Goal: Navigation & Orientation: Find specific page/section

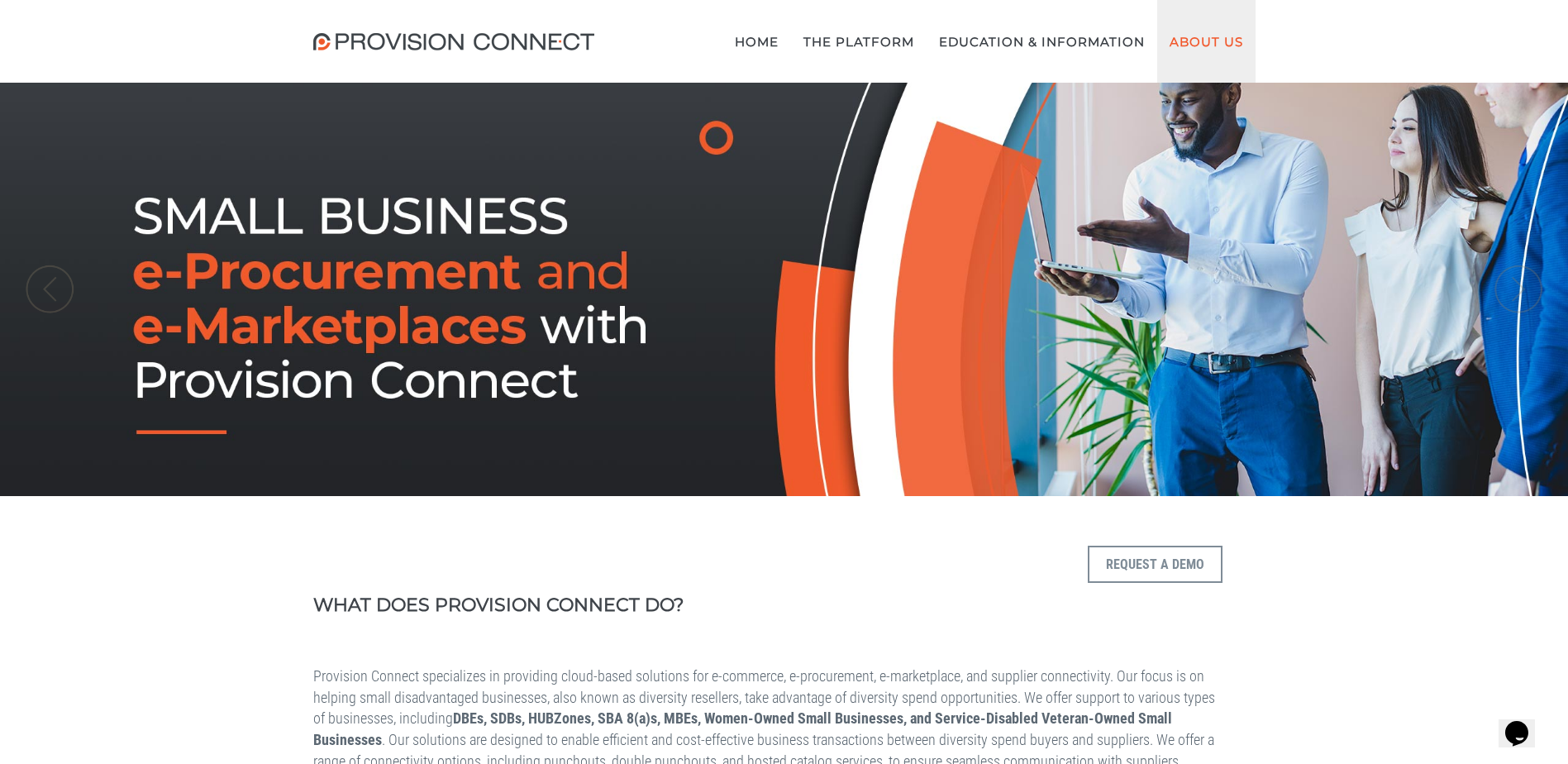
click at [1187, 43] on link "About Us" at bounding box center [1206, 41] width 98 height 83
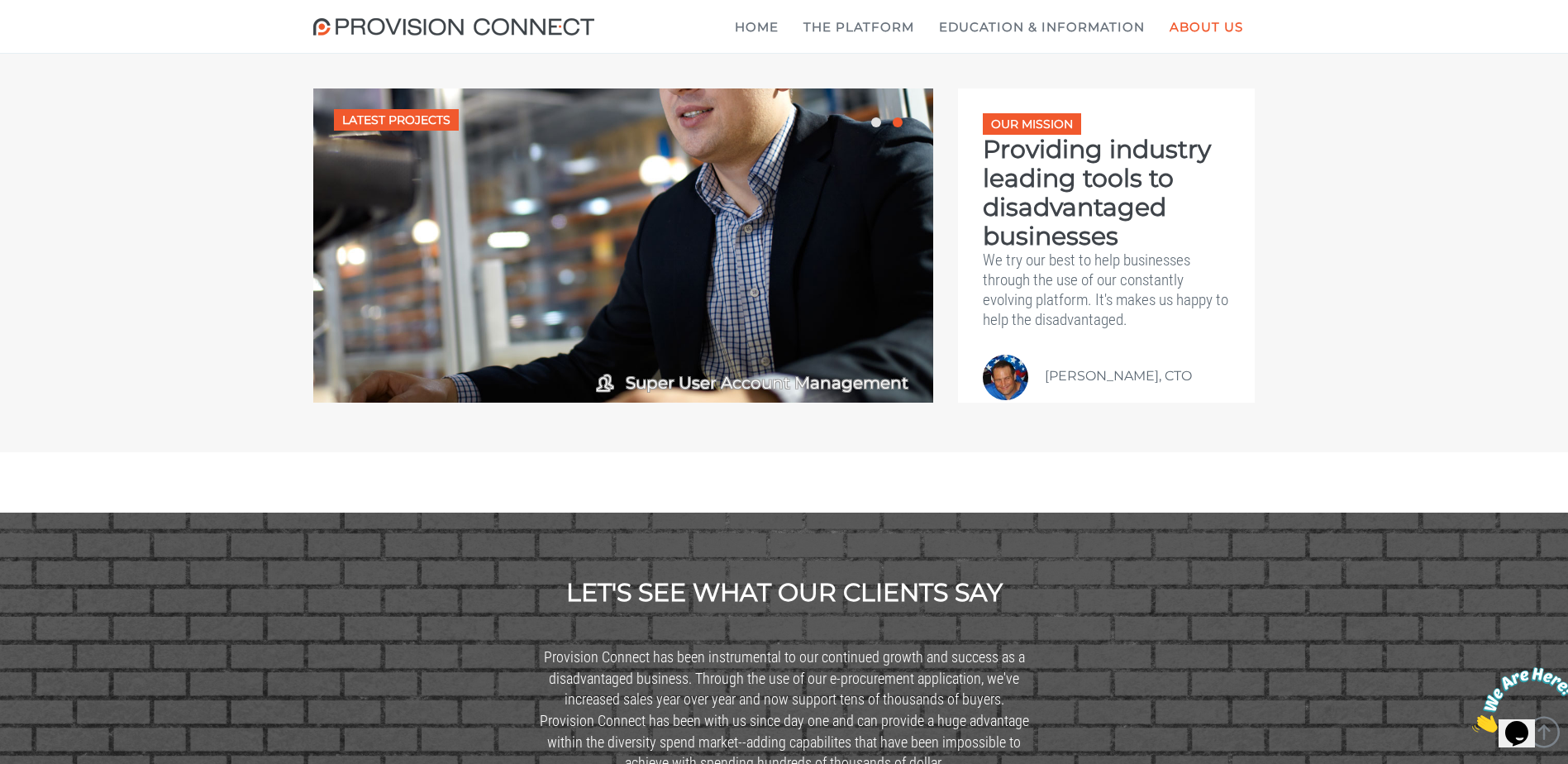
scroll to position [2315, 0]
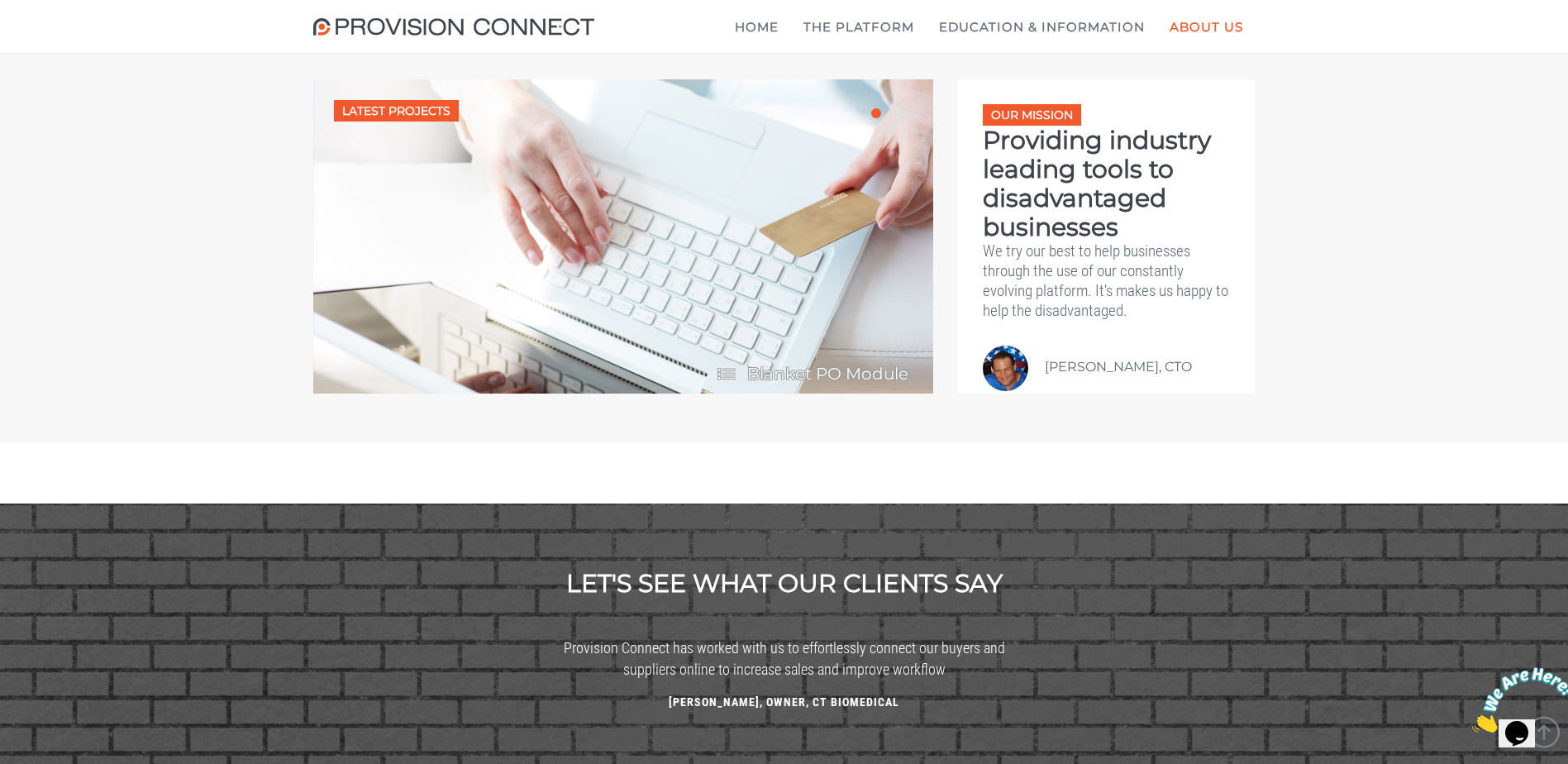
click at [1009, 391] on div at bounding box center [1005, 368] width 45 height 45
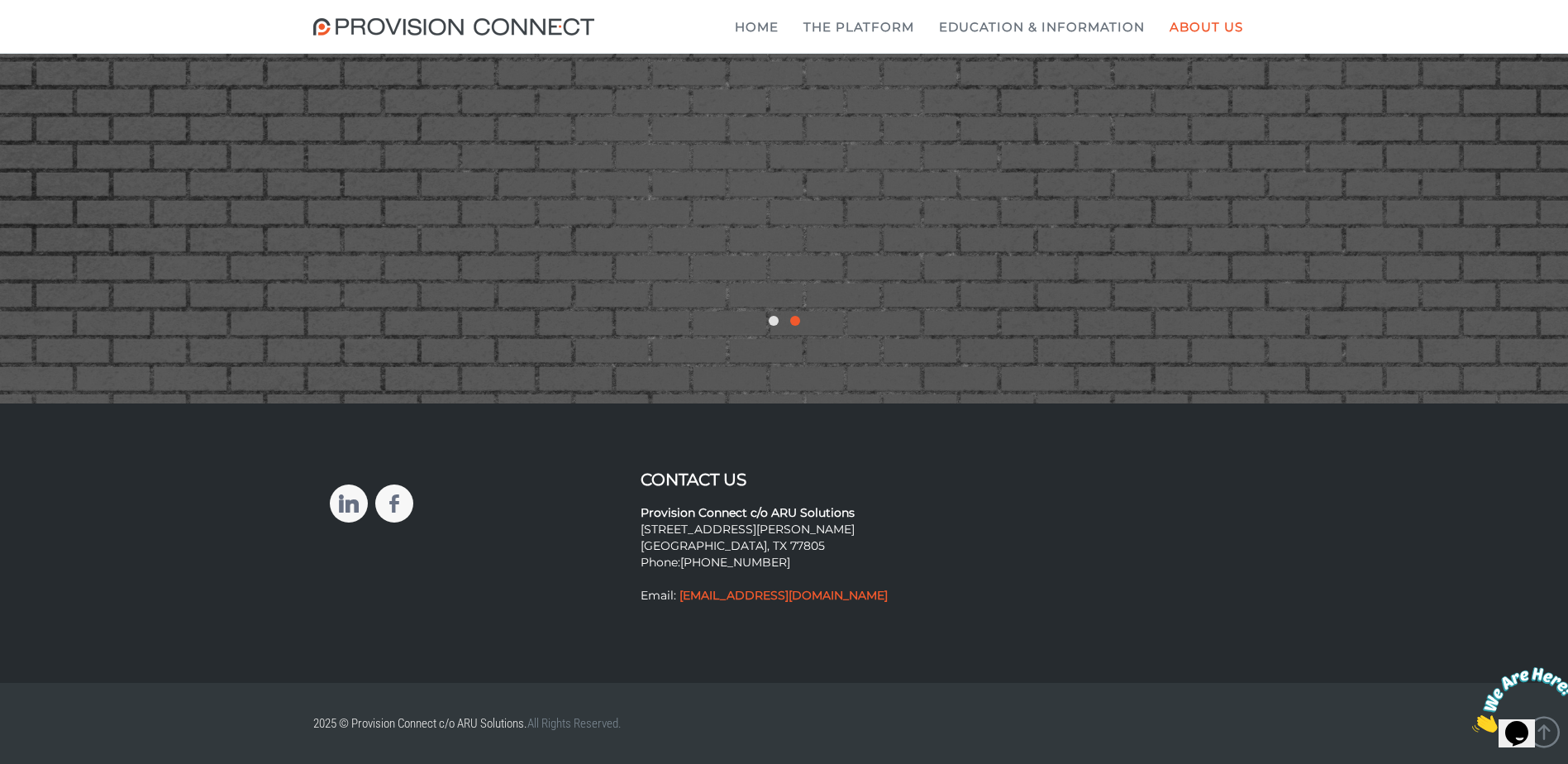
scroll to position [3293, 0]
